Goal: Check status: Check status

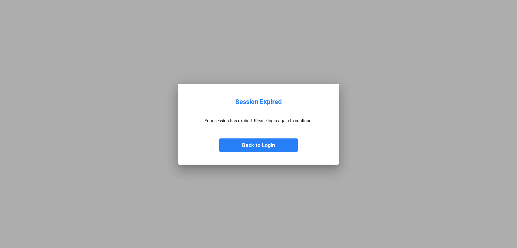
click at [264, 141] on button "Back to Login" at bounding box center [258, 144] width 79 height 13
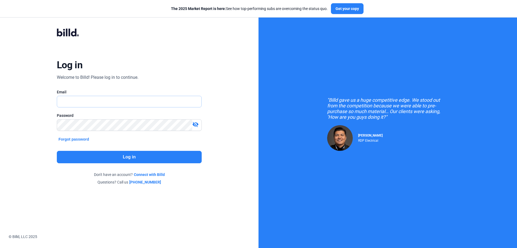
click at [78, 103] on input "text" at bounding box center [126, 101] width 138 height 11
type input "[PERSON_NAME][EMAIL_ADDRESS][DOMAIN_NAME]"
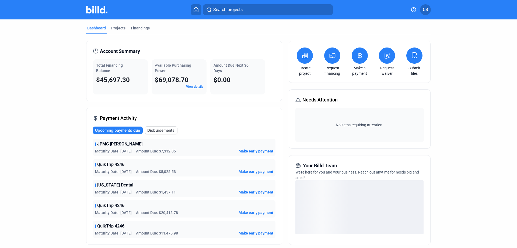
click at [187, 87] on link "View details" at bounding box center [194, 87] width 17 height 4
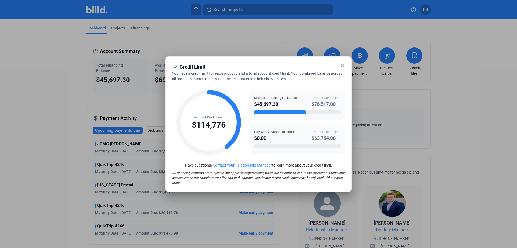
click at [344, 64] on icon at bounding box center [342, 65] width 6 height 6
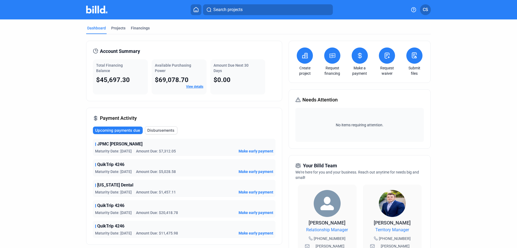
scroll to position [27, 0]
